Goal: Task Accomplishment & Management: Manage account settings

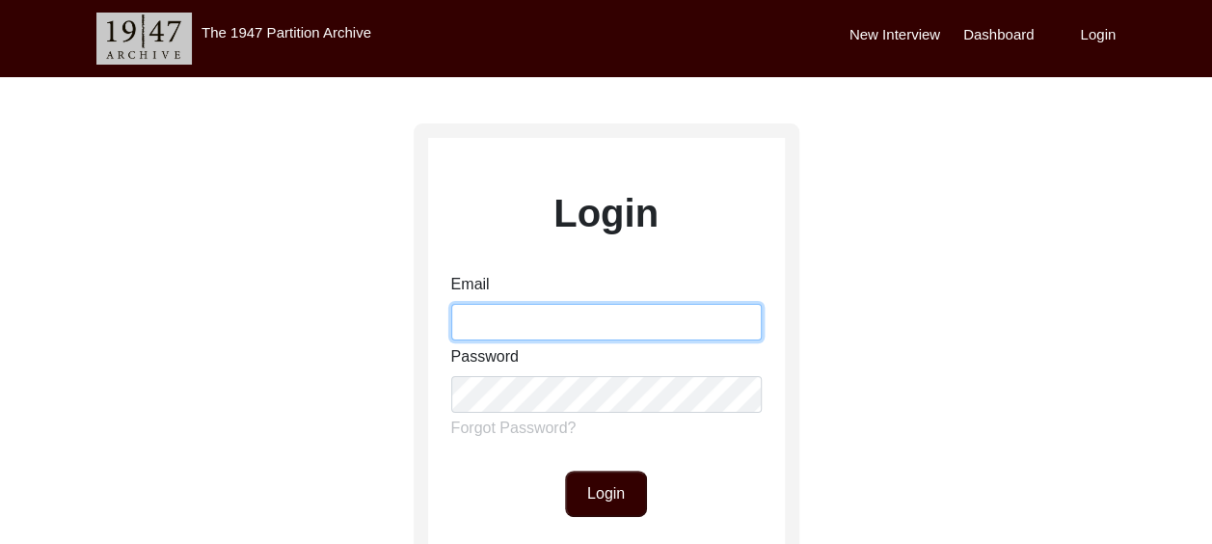
click at [545, 314] on input "Email" at bounding box center [606, 322] width 311 height 37
click at [635, 315] on input "[EMAIL_ADDRESS][DOMAIN_NAME]" at bounding box center [606, 322] width 311 height 37
type input "a"
click at [474, 326] on input "Email" at bounding box center [606, 322] width 311 height 37
drag, startPoint x: 666, startPoint y: 328, endPoint x: 316, endPoint y: 312, distance: 350.4
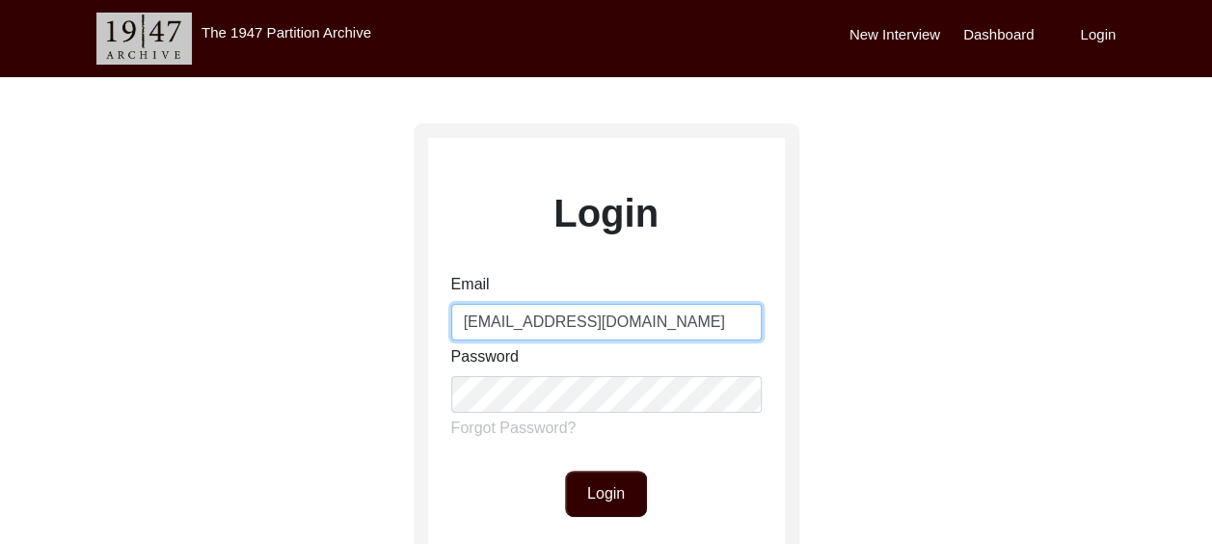
click at [370, 318] on div "Login Email [EMAIL_ADDRESS][DOMAIN_NAME] Password Forgot Password? Login Don't …" at bounding box center [606, 428] width 1212 height 702
click at [667, 314] on input "[EMAIL_ADDRESS][DOMAIN_NAME]" at bounding box center [606, 322] width 311 height 37
type input "[EMAIL_ADDRESS][DOMAIN_NAME]"
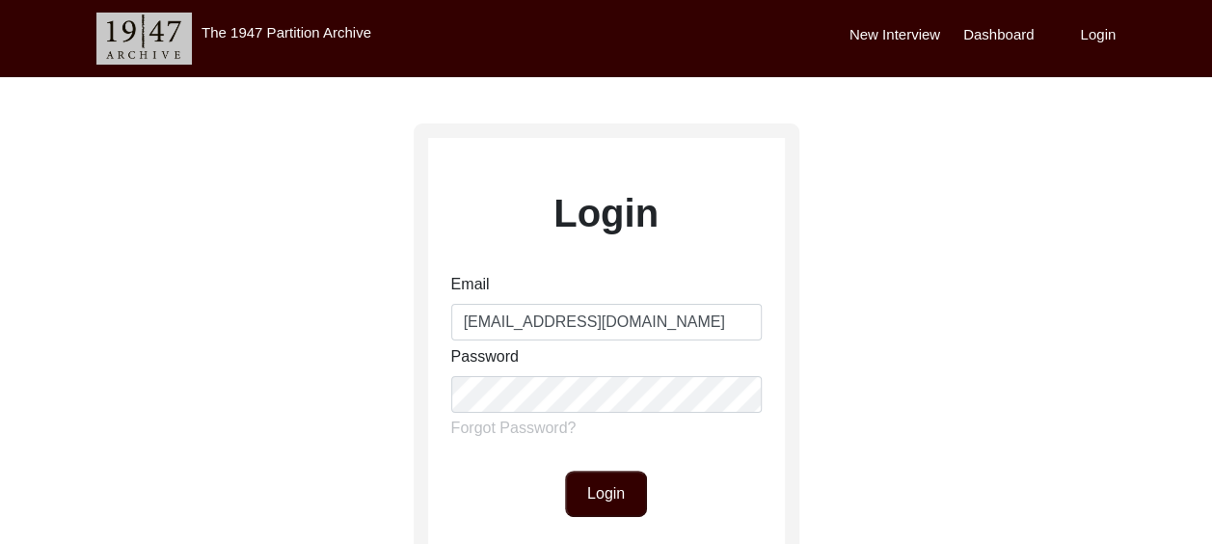
click at [931, 309] on div "Login Email [EMAIL_ADDRESS][DOMAIN_NAME] Password Forgot Password? Login Don't …" at bounding box center [606, 428] width 1212 height 702
click at [603, 492] on button "Login" at bounding box center [606, 494] width 82 height 46
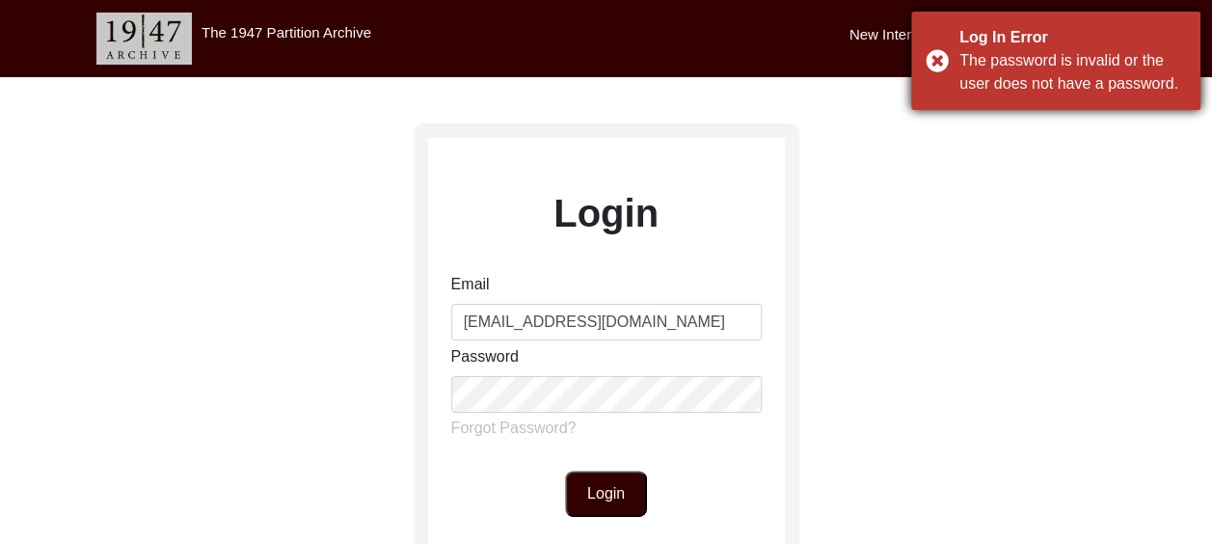
click at [942, 61] on div "Log In Error The password is invalid or the user does not have a password." at bounding box center [1055, 61] width 289 height 98
